Goal: Check status: Check status

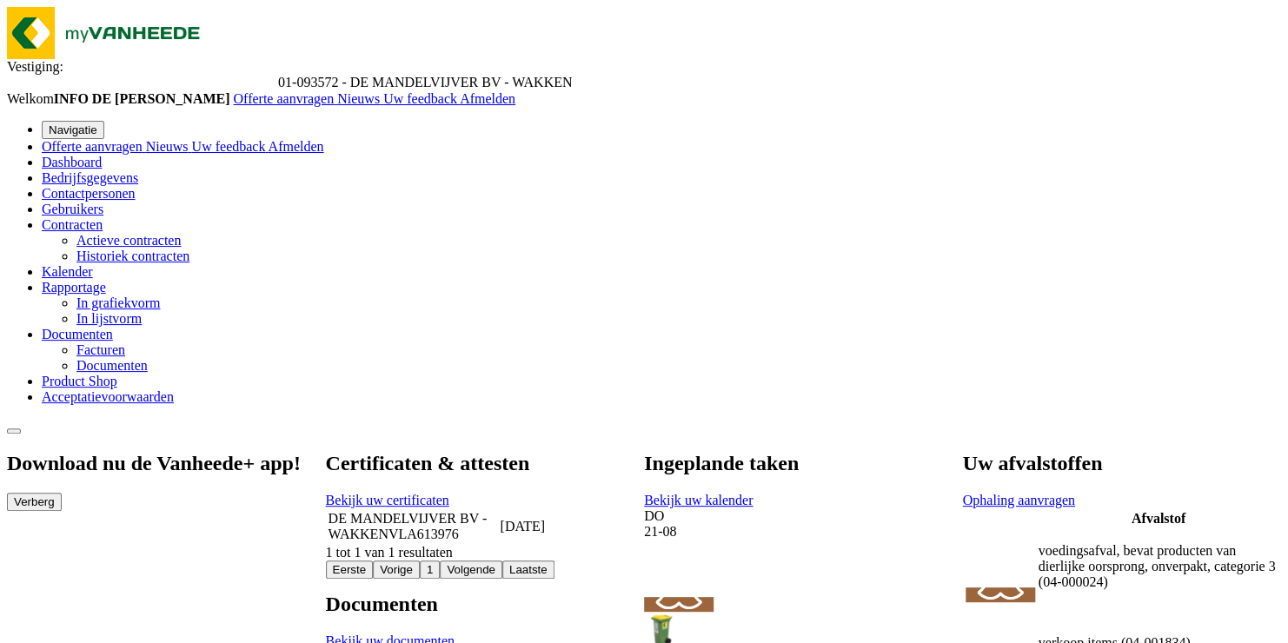
click at [698, 524] on div "21-08" at bounding box center [962, 532] width 637 height 16
click at [705, 540] on icon at bounding box center [679, 575] width 51 height 70
click at [753, 493] on span "Bekijk uw kalender" at bounding box center [698, 500] width 109 height 15
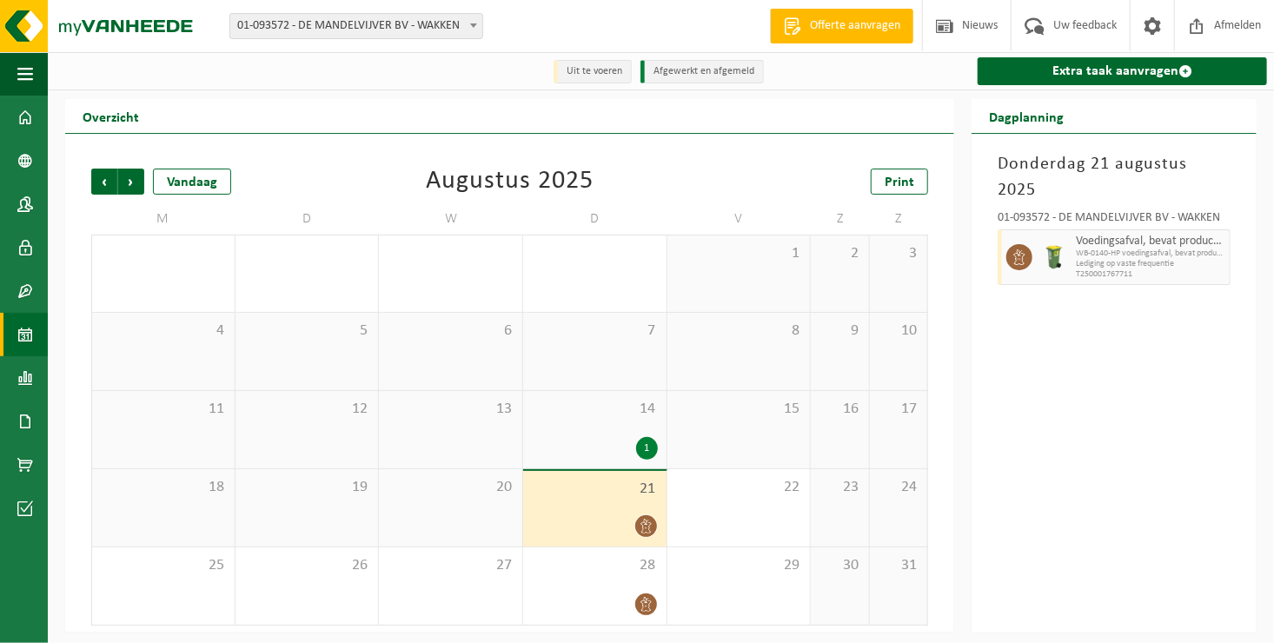
click at [583, 512] on div "21" at bounding box center [594, 509] width 143 height 76
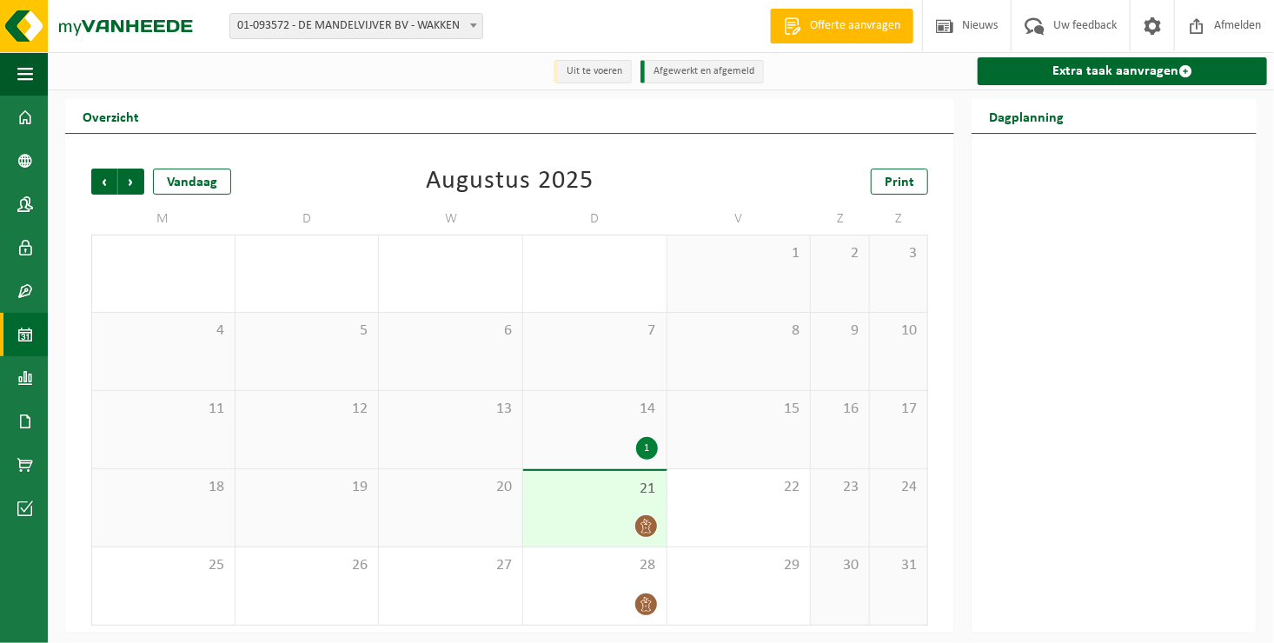
click at [583, 512] on div "21" at bounding box center [594, 509] width 143 height 76
click at [577, 530] on div at bounding box center [595, 526] width 126 height 23
